Goal: Task Accomplishment & Management: Use online tool/utility

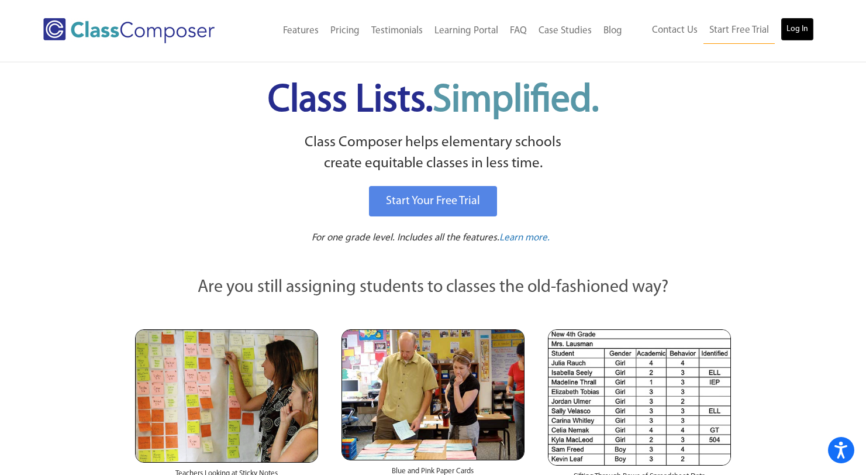
click at [804, 36] on link "Log In" at bounding box center [796, 29] width 33 height 23
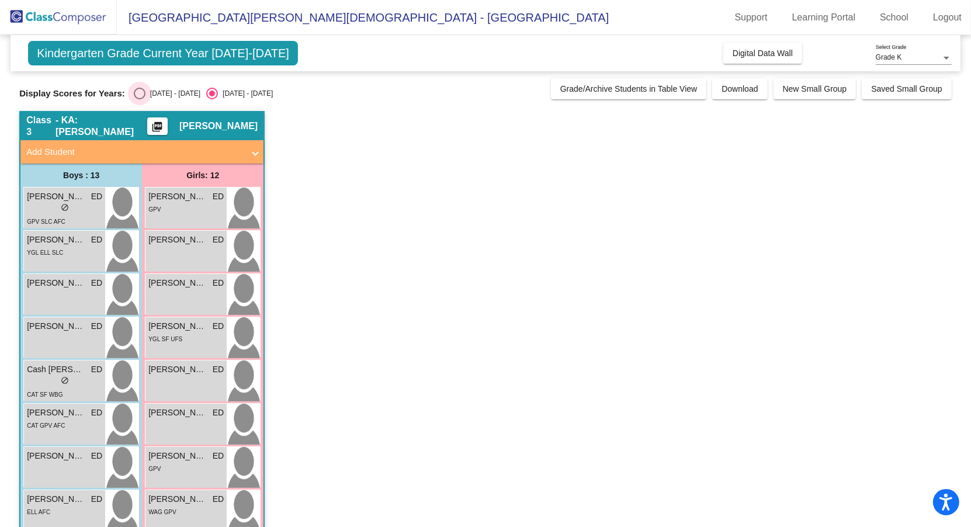
click at [144, 94] on div "Select an option" at bounding box center [140, 94] width 12 height 12
click at [140, 99] on input "[DATE] - [DATE]" at bounding box center [139, 99] width 1 height 1
radio input "true"
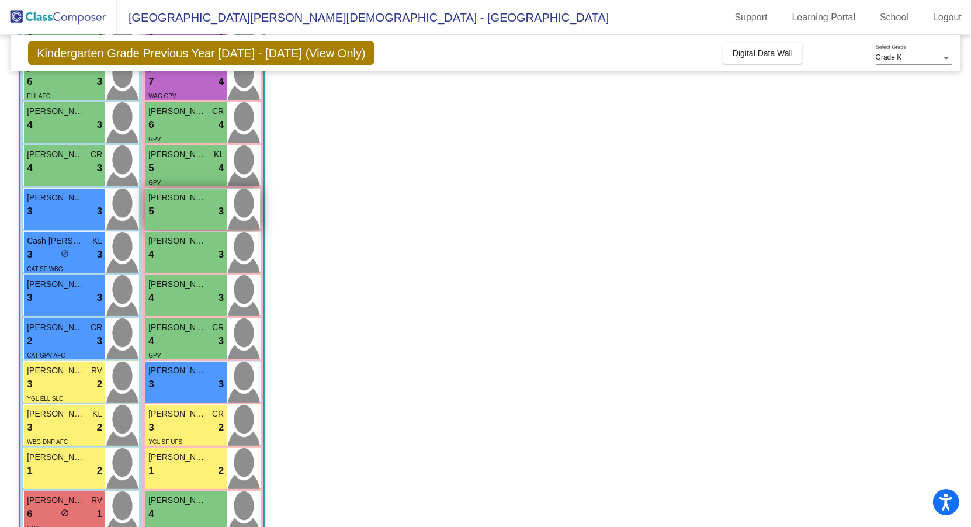
scroll to position [168, 0]
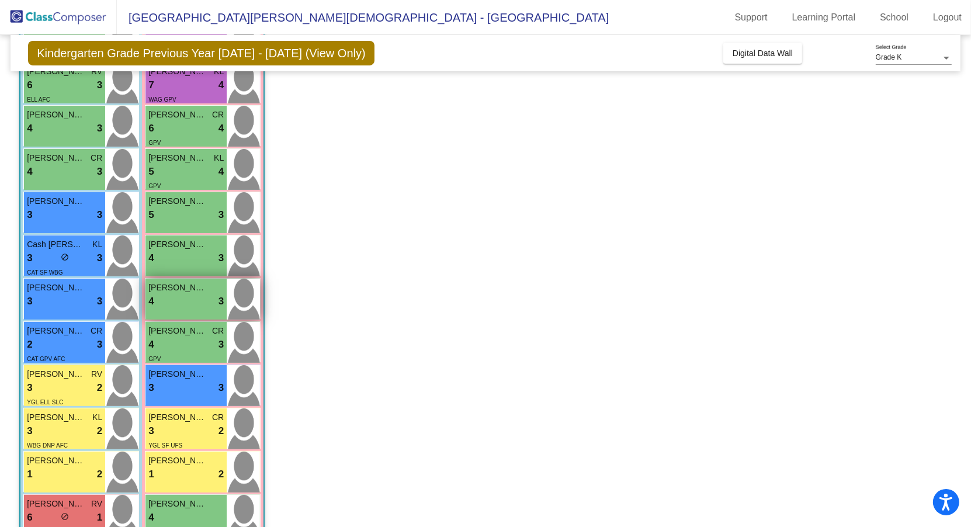
click at [196, 307] on div "4 lock do_not_disturb_alt 3" at bounding box center [185, 301] width 75 height 15
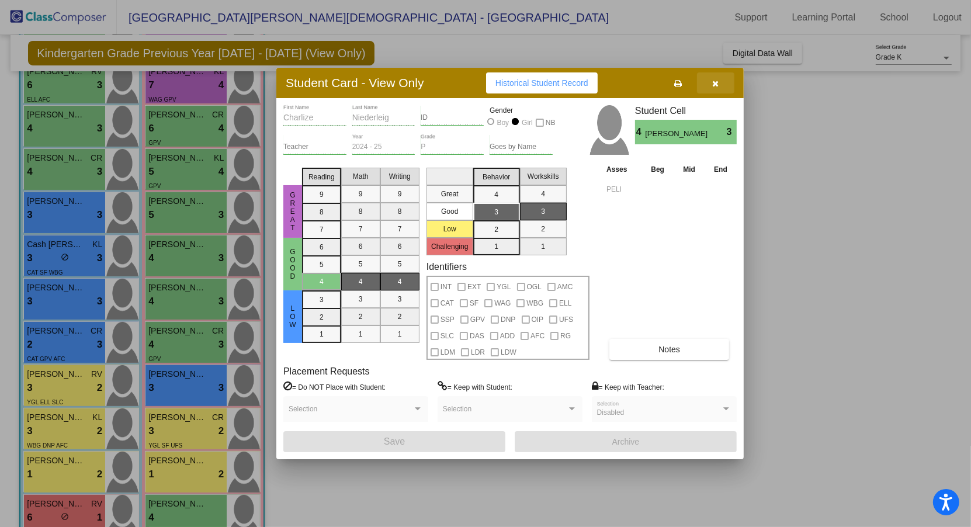
click at [714, 80] on icon "button" at bounding box center [716, 83] width 6 height 8
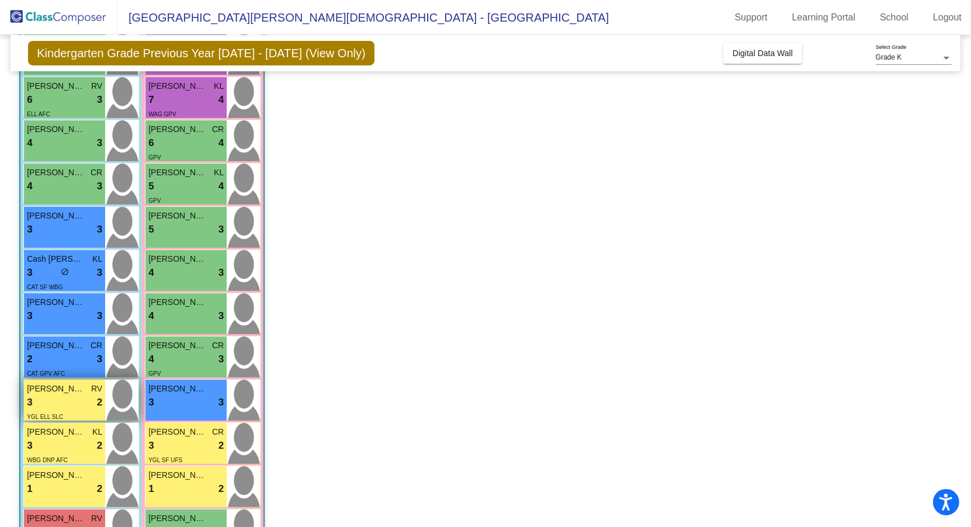
scroll to position [147, 0]
